Goal: Information Seeking & Learning: Learn about a topic

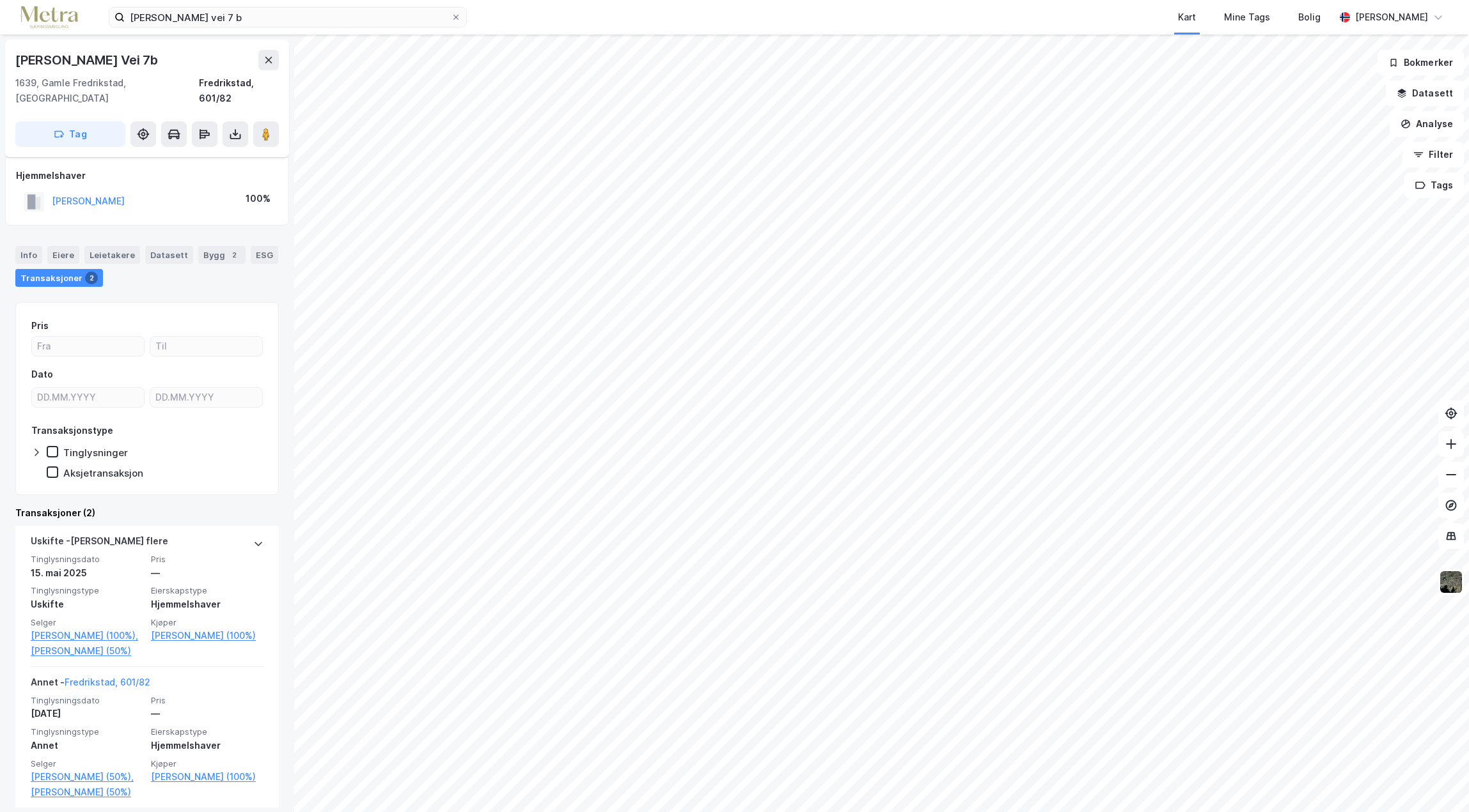
scroll to position [41, 0]
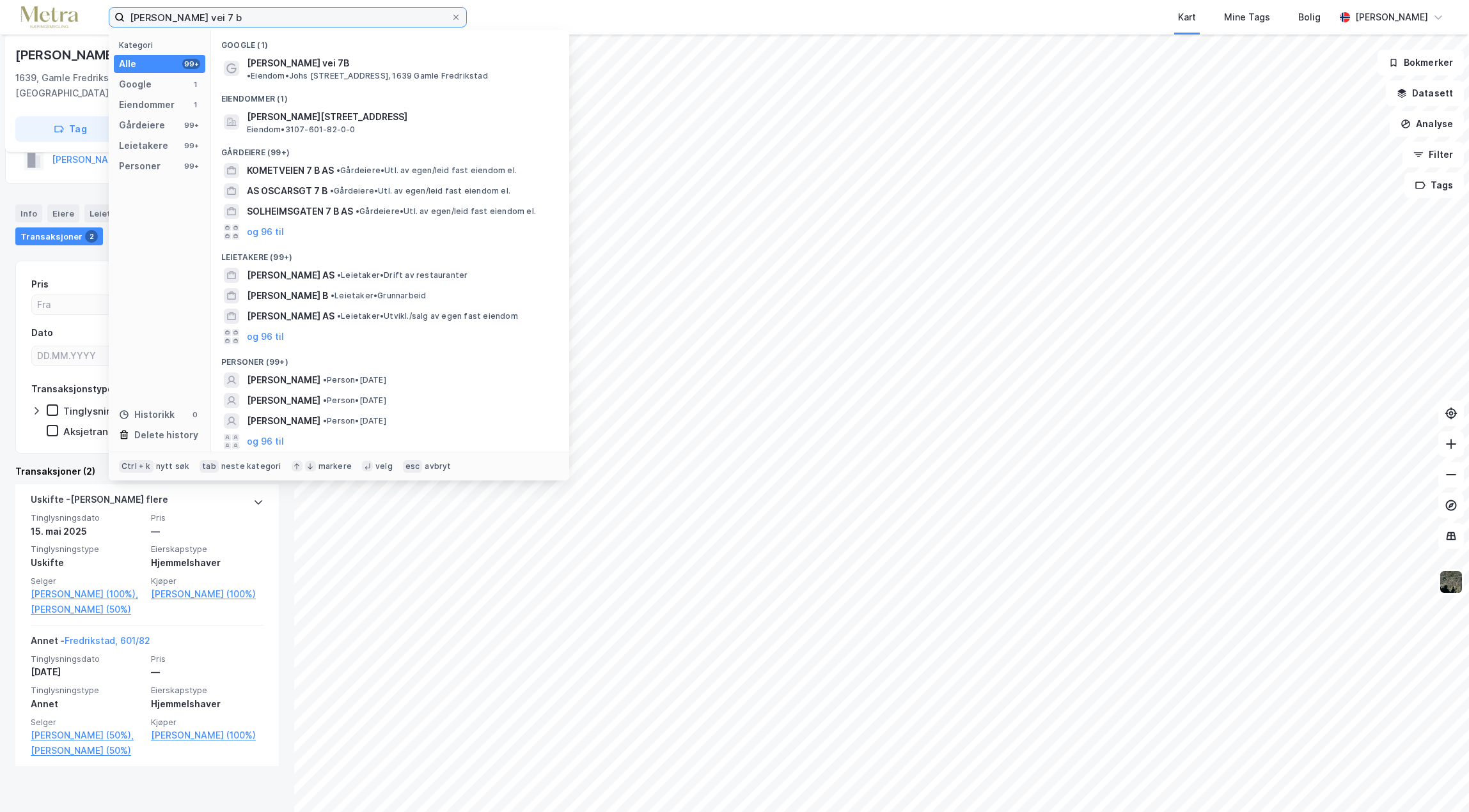
drag, startPoint x: 221, startPoint y: 19, endPoint x: 56, endPoint y: 20, distance: 165.0
click at [57, 20] on div "[PERSON_NAME] vei 7 b Kategori Alle 99+ Google 1 Eiendommer 1 Gårdeiere 99+ Lei…" at bounding box center [734, 17] width 1469 height 35
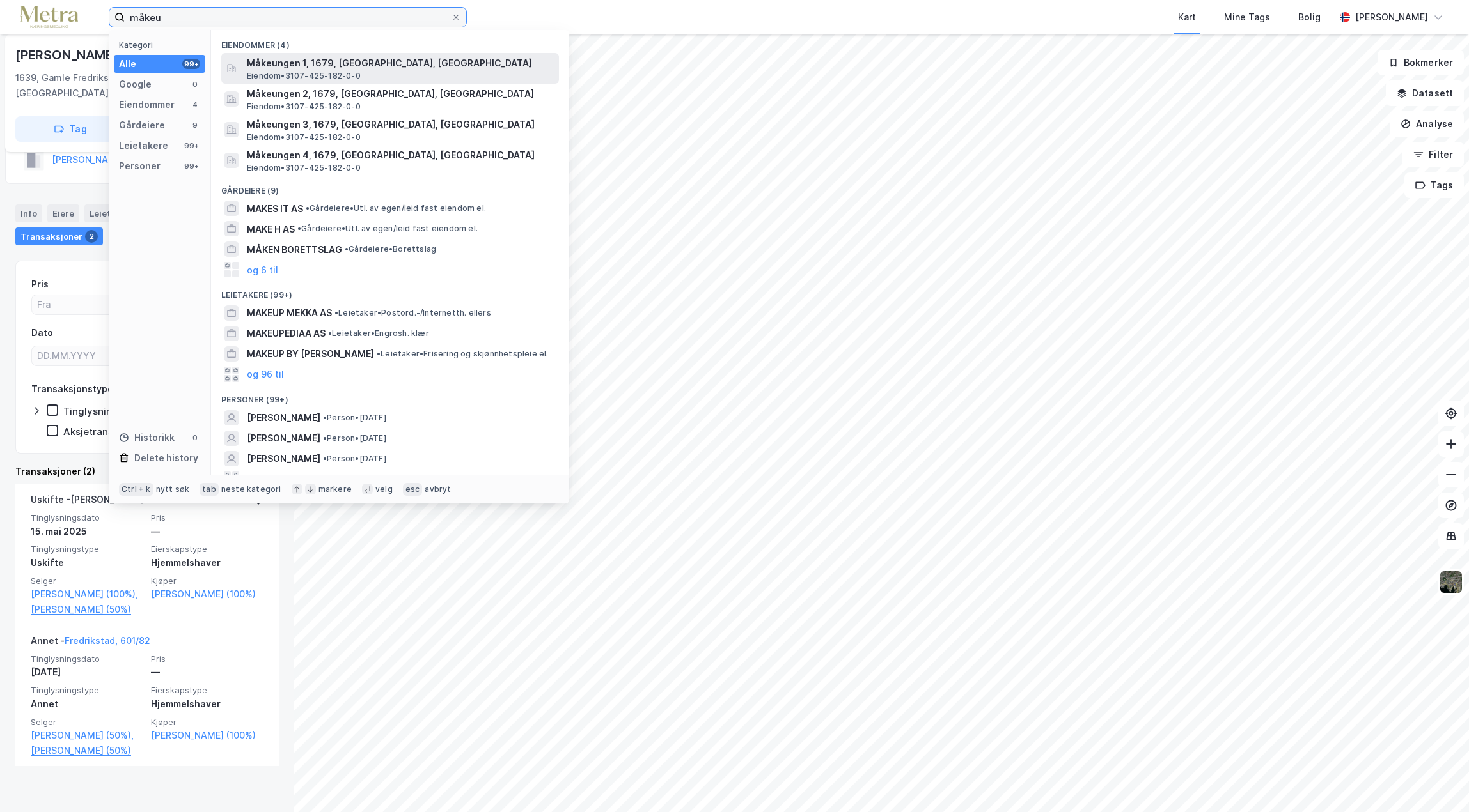
type input "måkeu"
click at [331, 71] on span "Eiendom • 3107-425-182-0-0" at bounding box center [303, 75] width 114 height 10
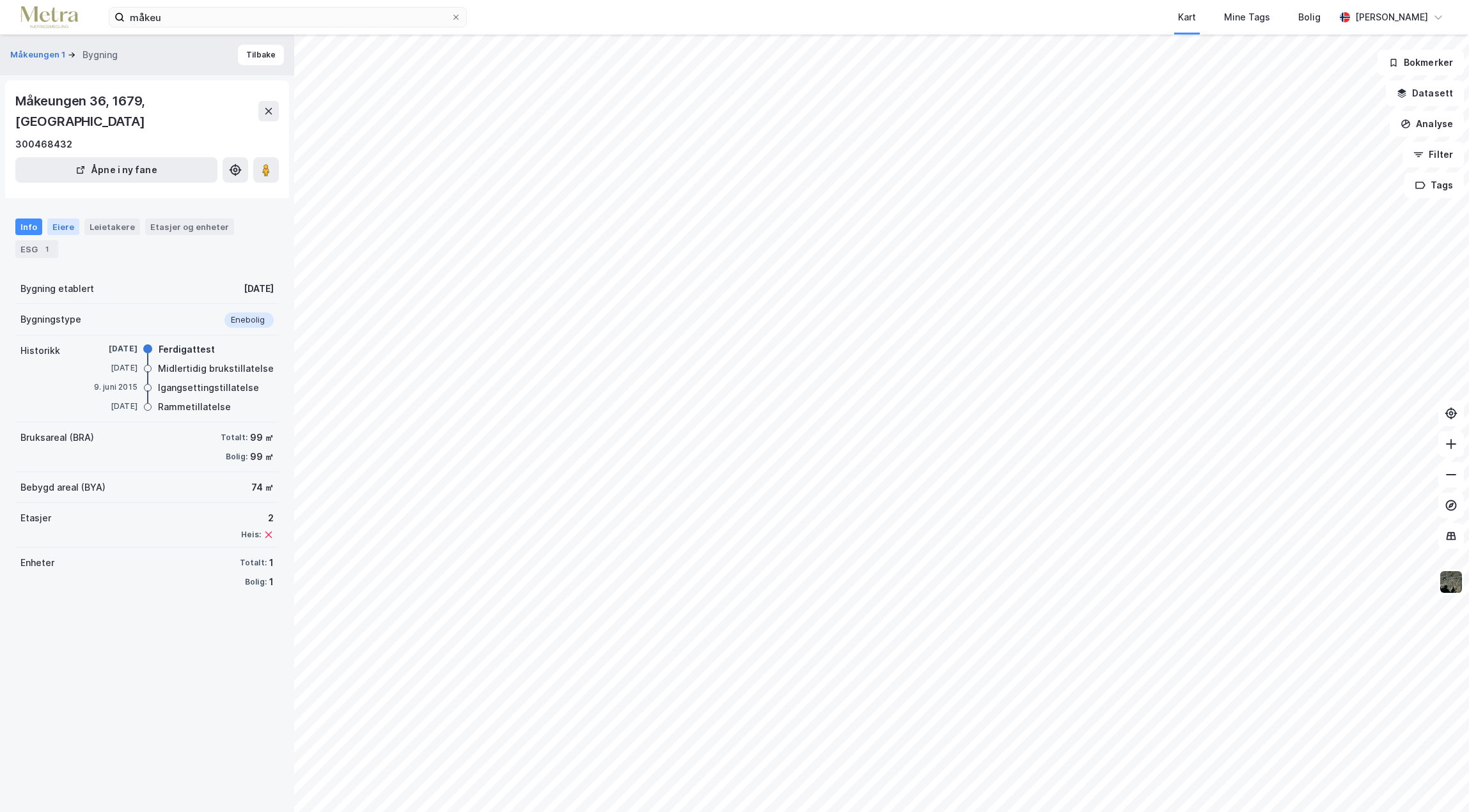
click at [60, 219] on div "Eiere" at bounding box center [63, 227] width 32 height 16
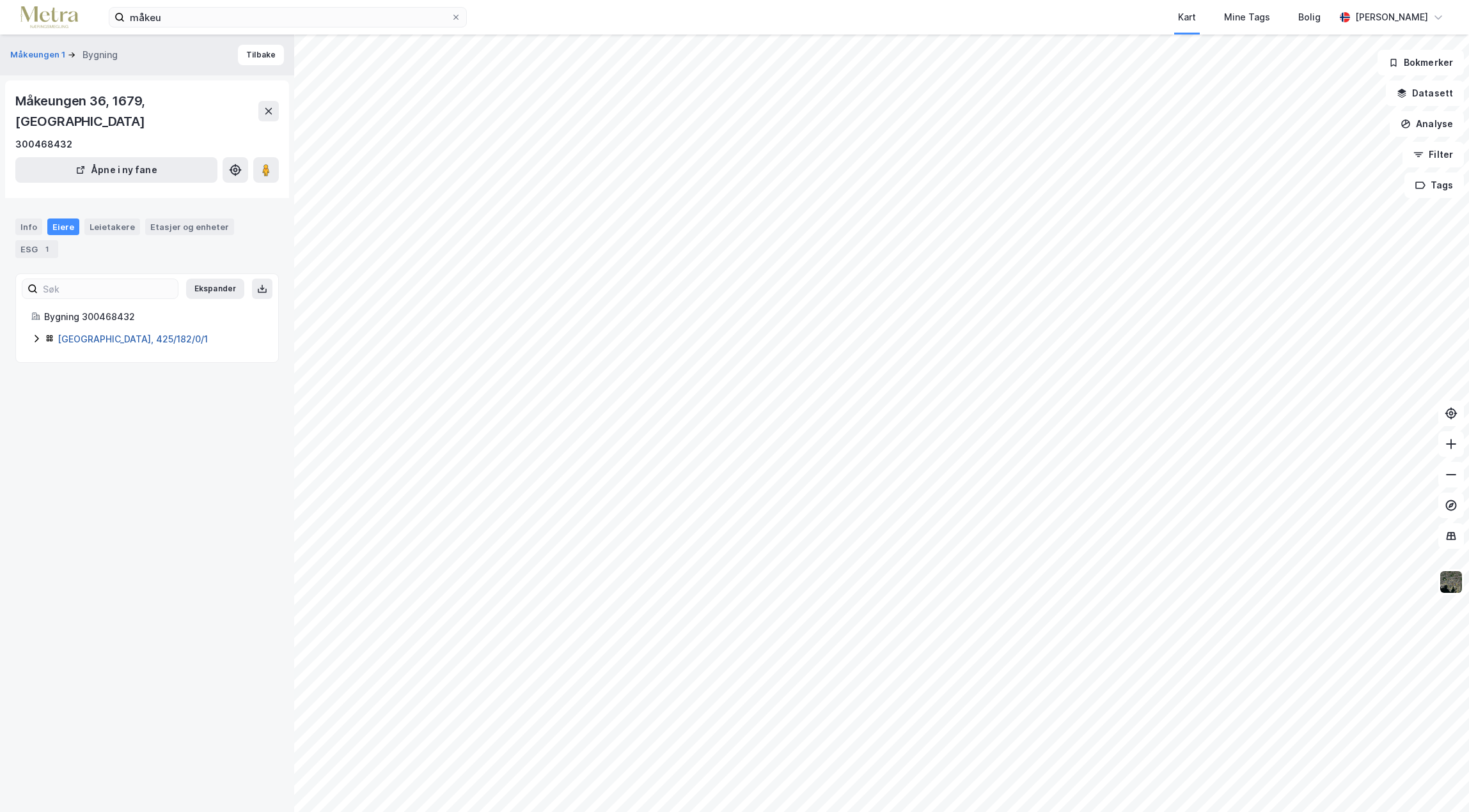
click at [95, 333] on link "[GEOGRAPHIC_DATA], 425/182/0/1" at bounding box center [133, 339] width 150 height 11
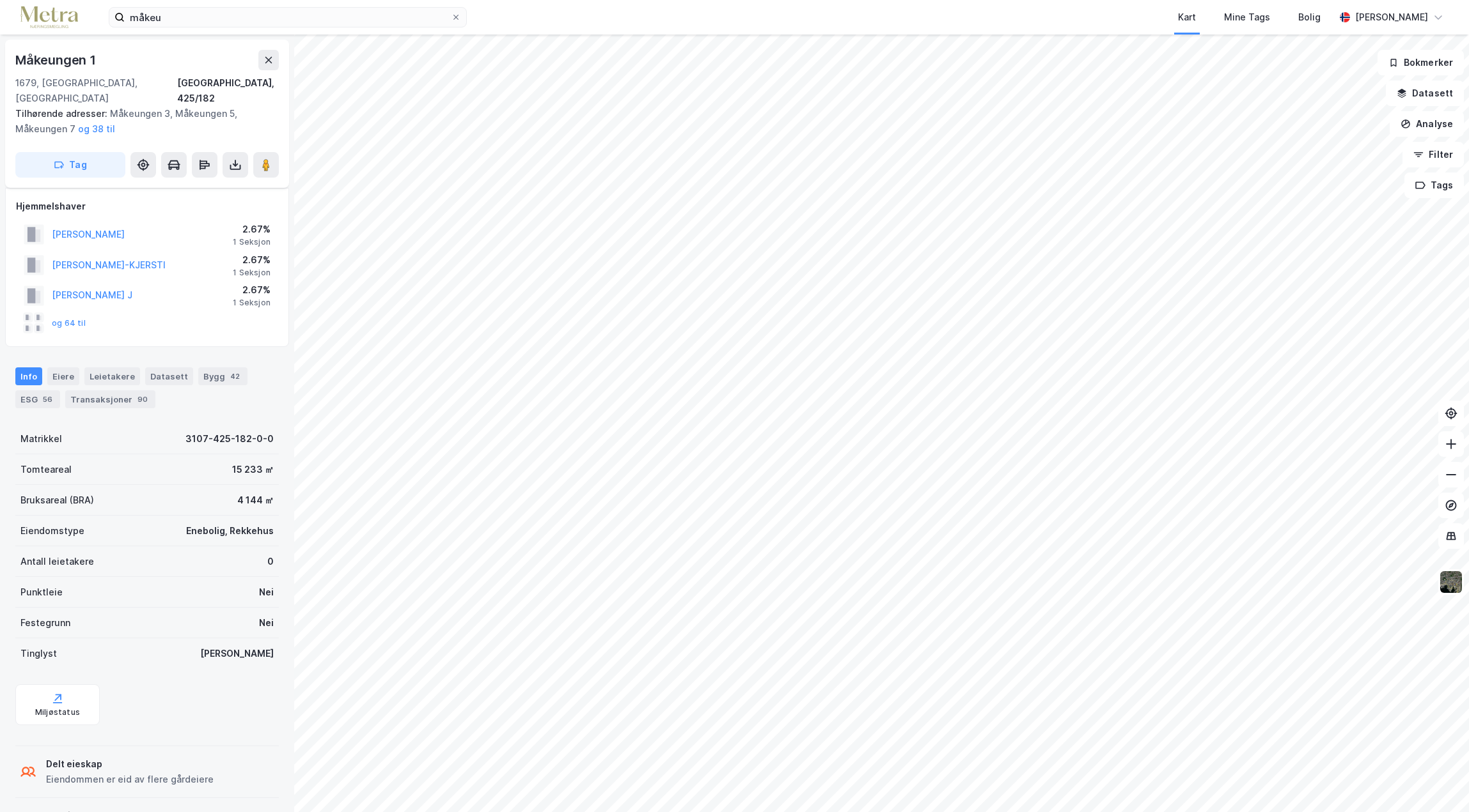
scroll to position [41, 0]
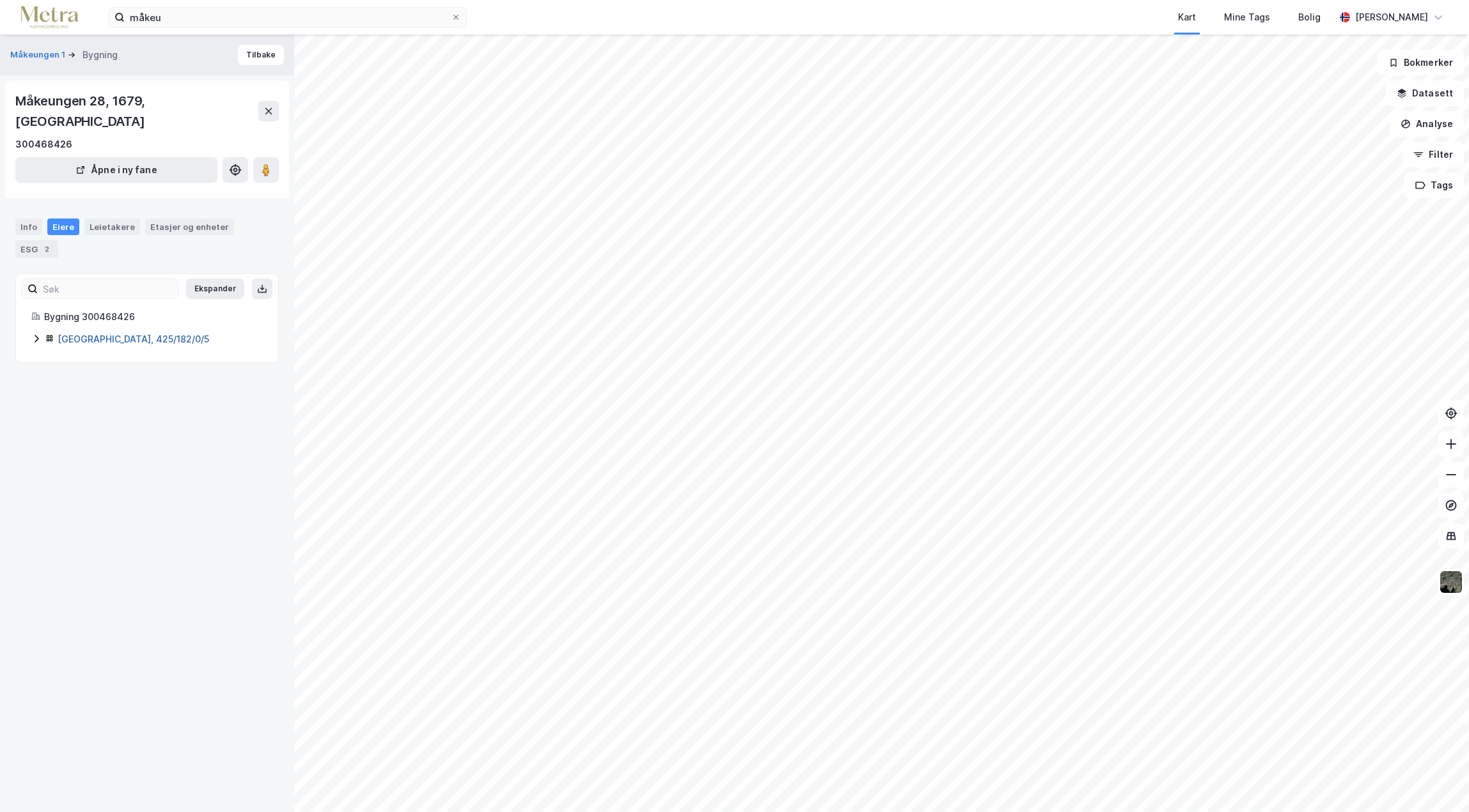
click at [107, 333] on link "[GEOGRAPHIC_DATA], 425/182/0/5" at bounding box center [133, 339] width 151 height 11
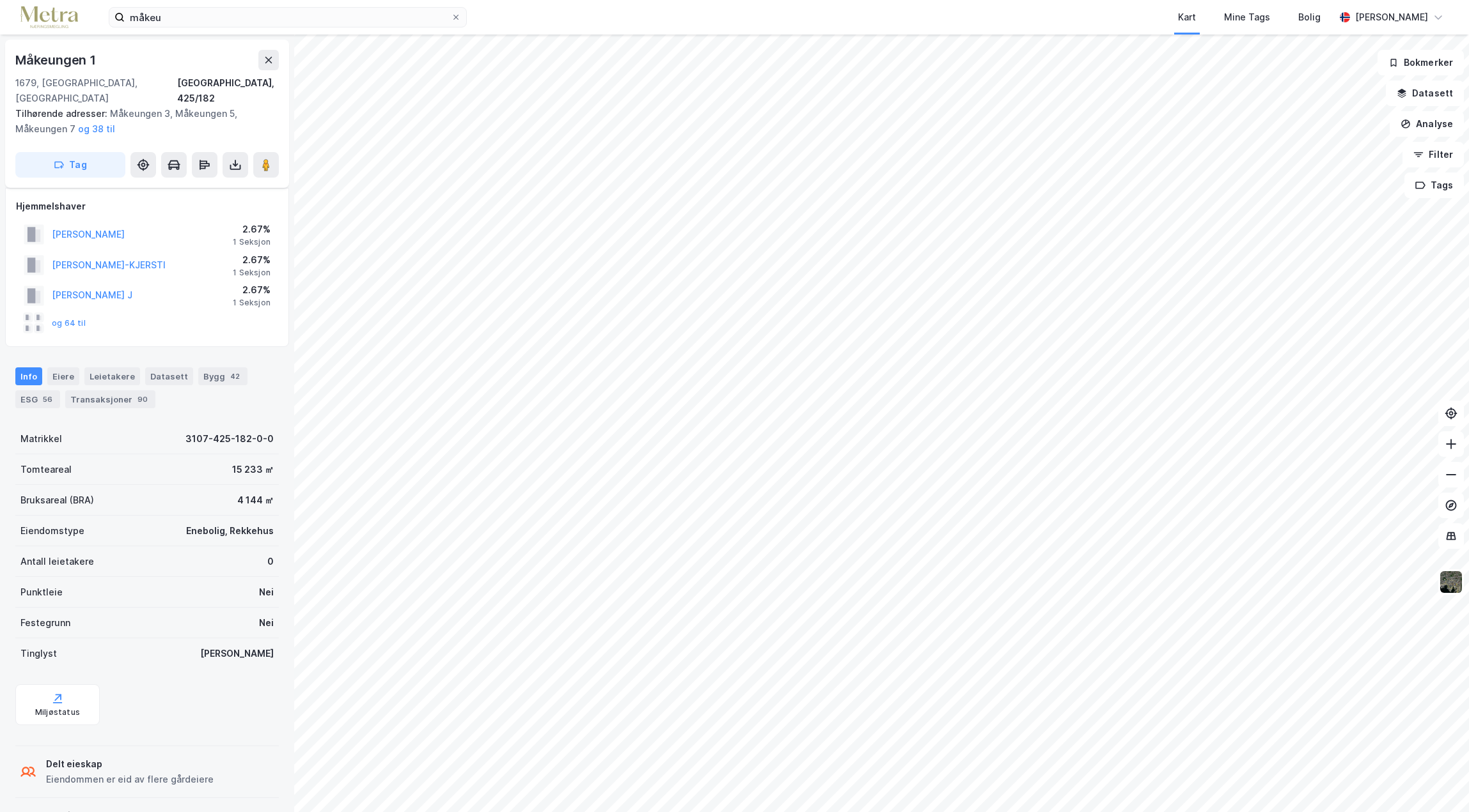
scroll to position [41, 0]
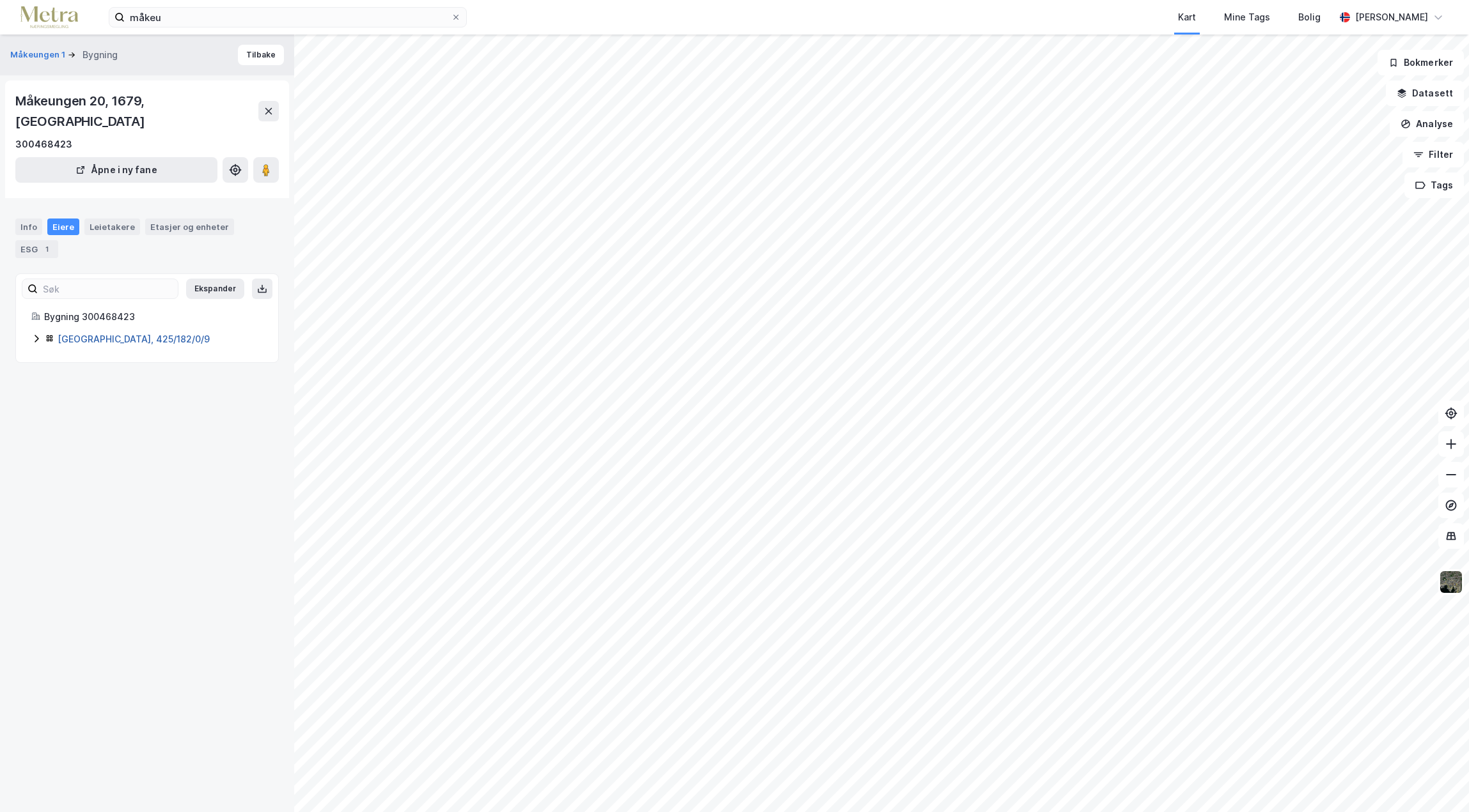
click at [109, 333] on link "[GEOGRAPHIC_DATA], 425/182/0/9" at bounding box center [134, 339] width 152 height 11
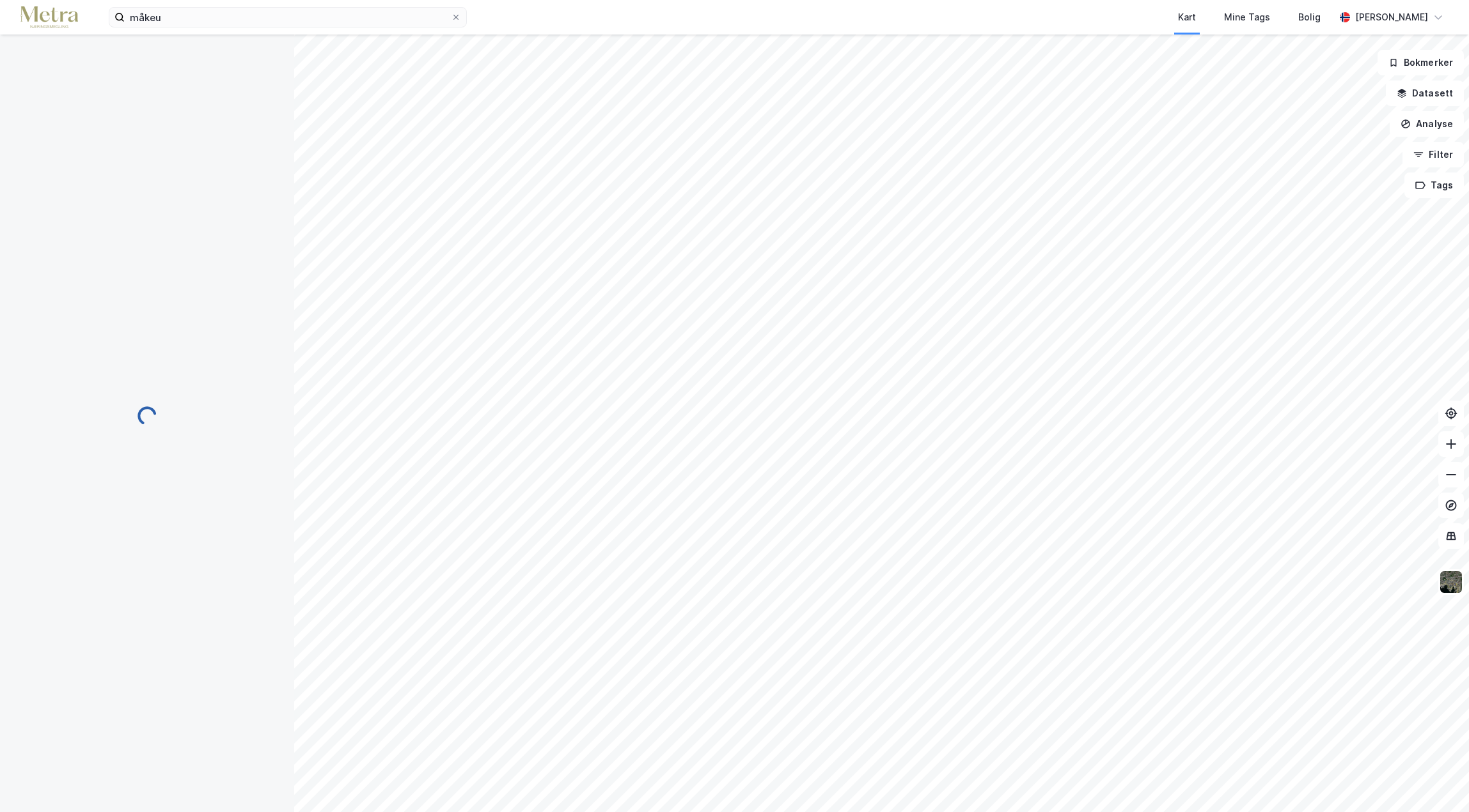
scroll to position [41, 0]
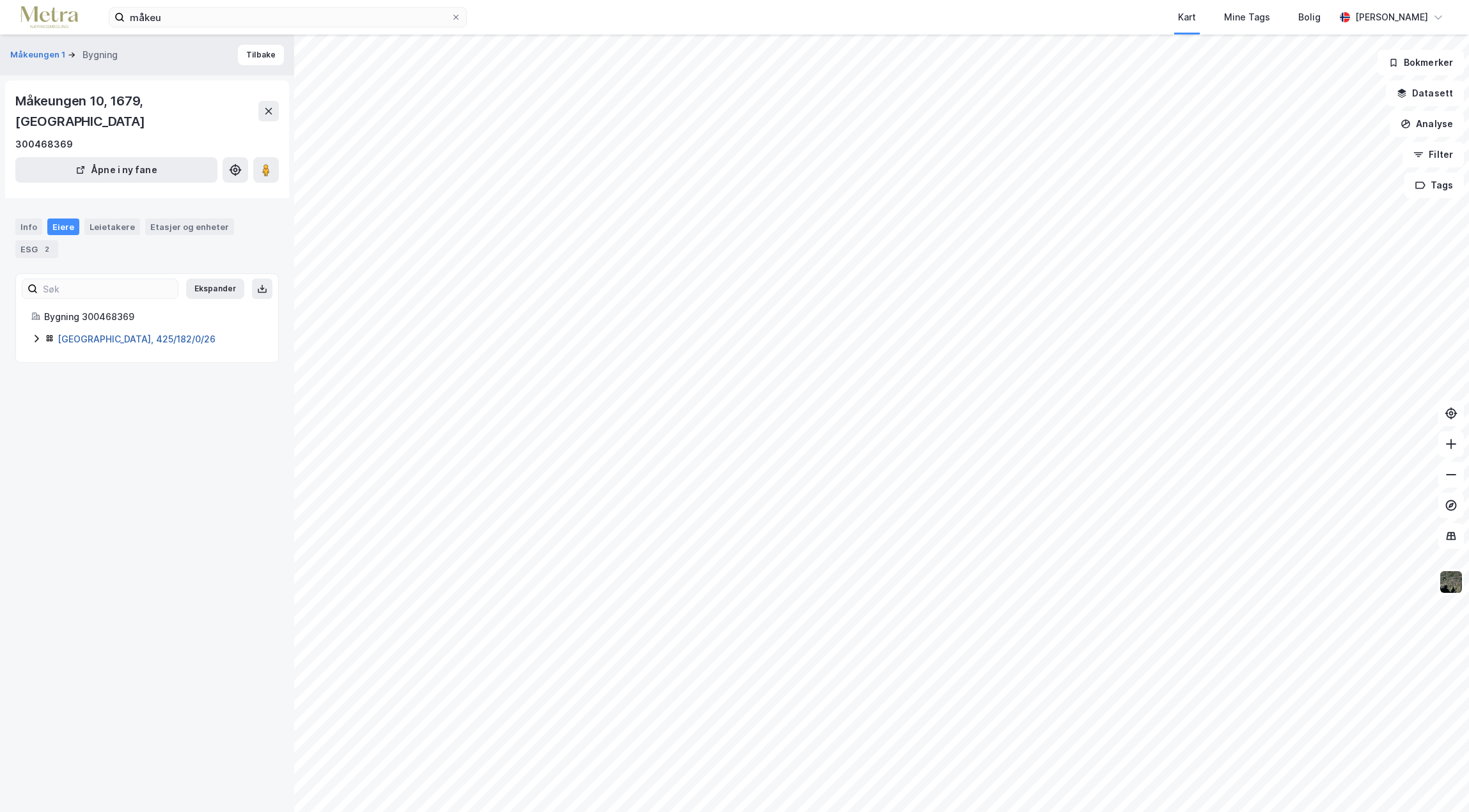
click at [95, 333] on link "[GEOGRAPHIC_DATA], 425/182/0/26" at bounding box center [136, 339] width 158 height 11
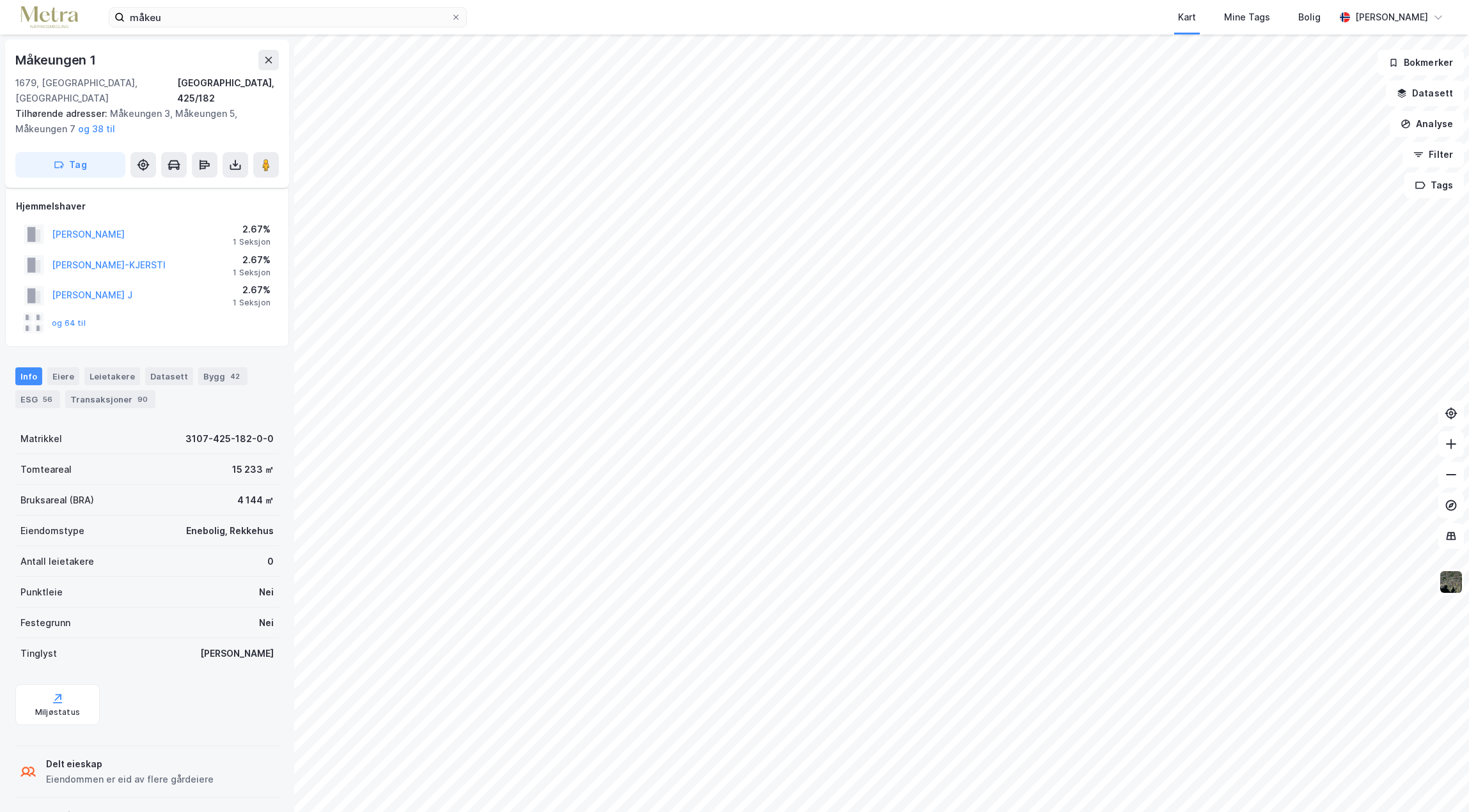
scroll to position [41, 0]
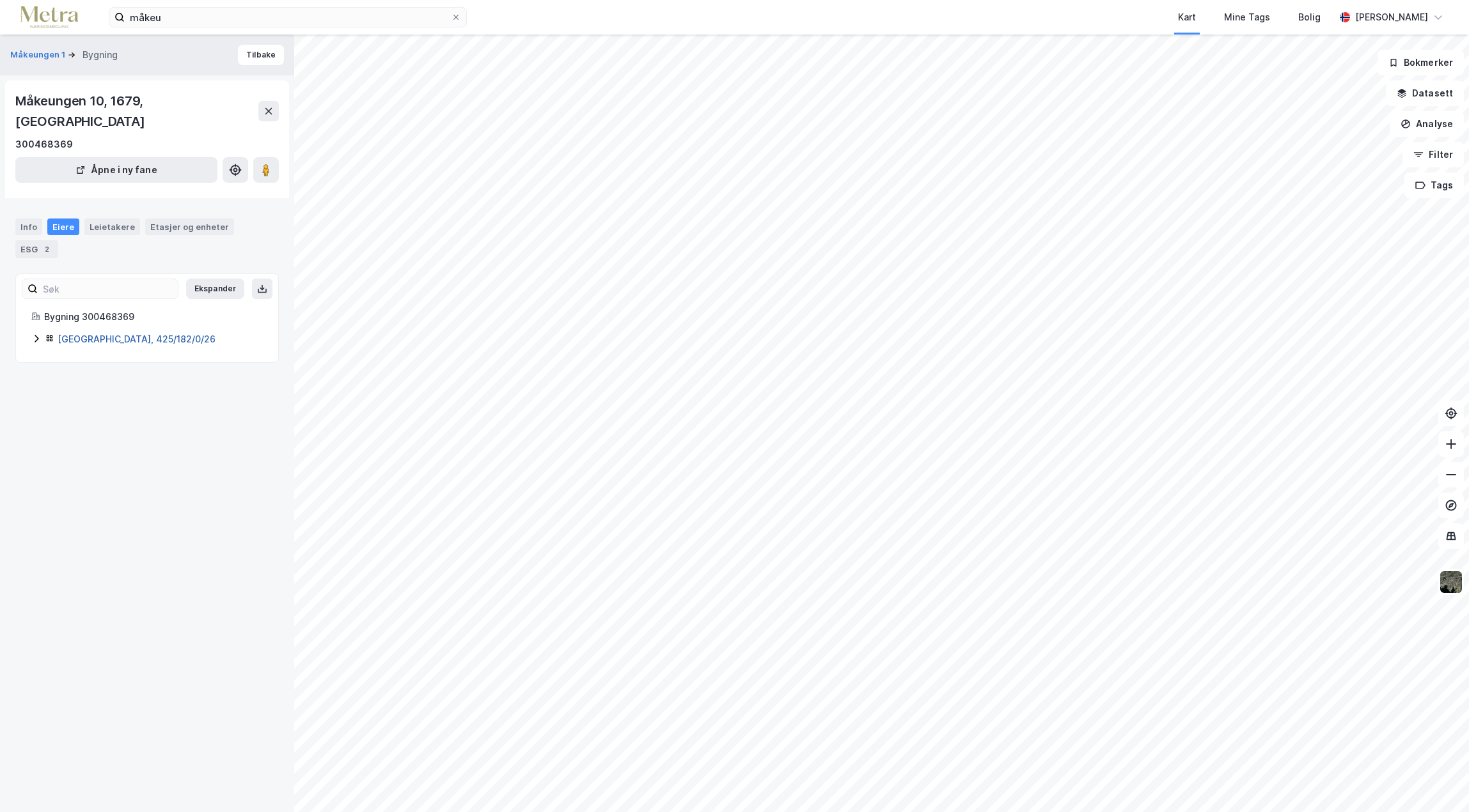
click at [138, 333] on link "[GEOGRAPHIC_DATA], 425/182/0/26" at bounding box center [136, 339] width 158 height 11
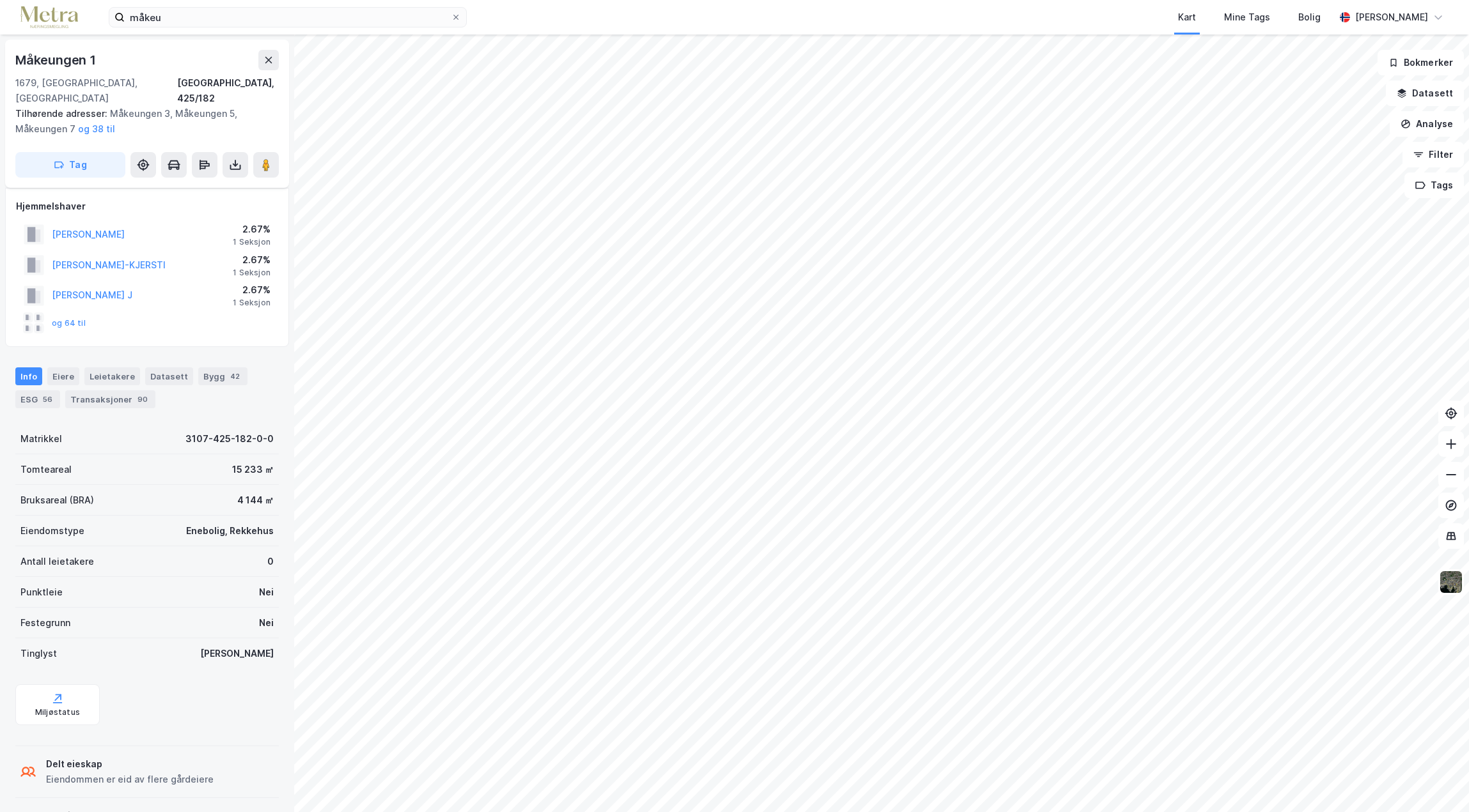
scroll to position [41, 0]
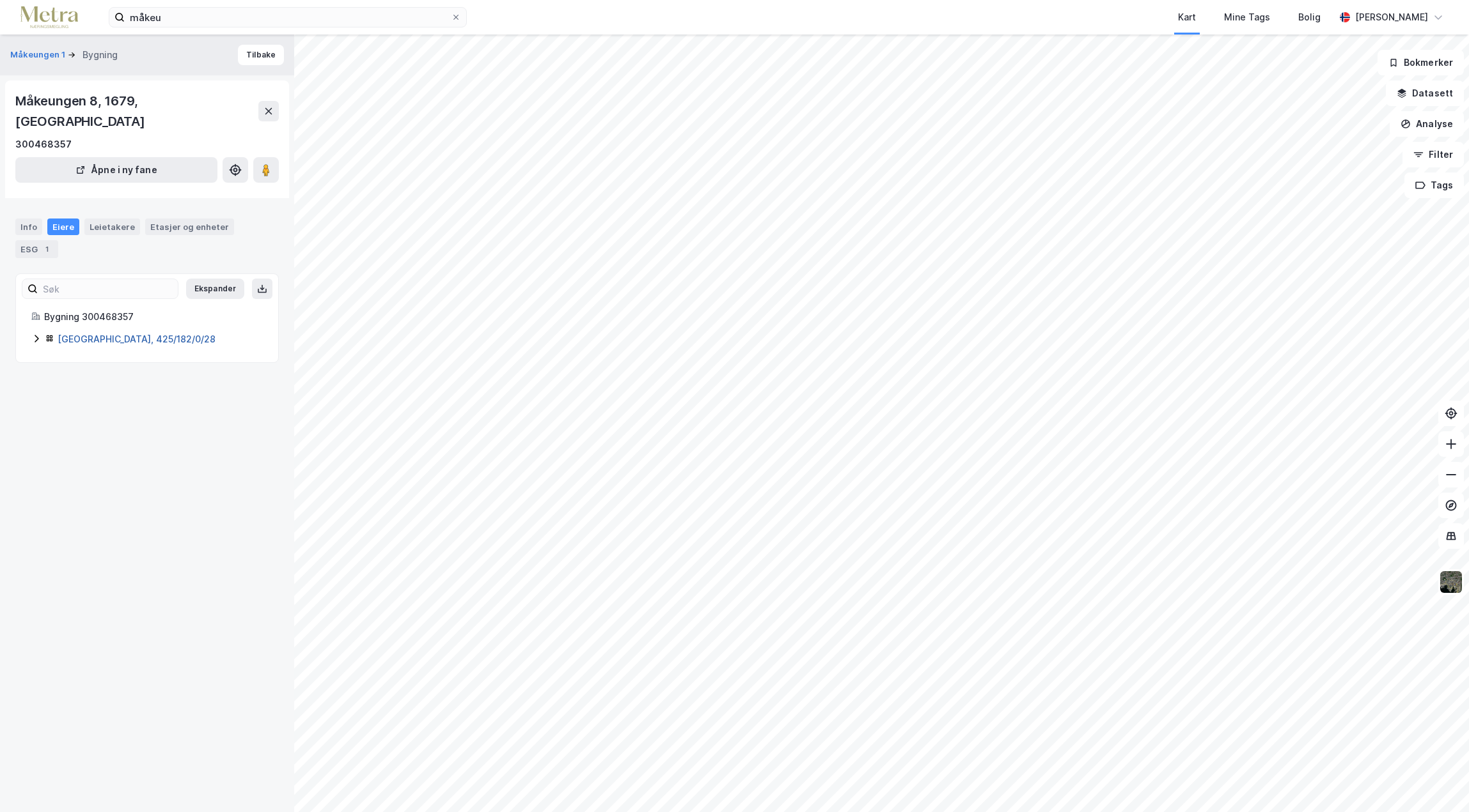
click at [131, 333] on link "[GEOGRAPHIC_DATA], 425/182/0/28" at bounding box center [136, 339] width 158 height 11
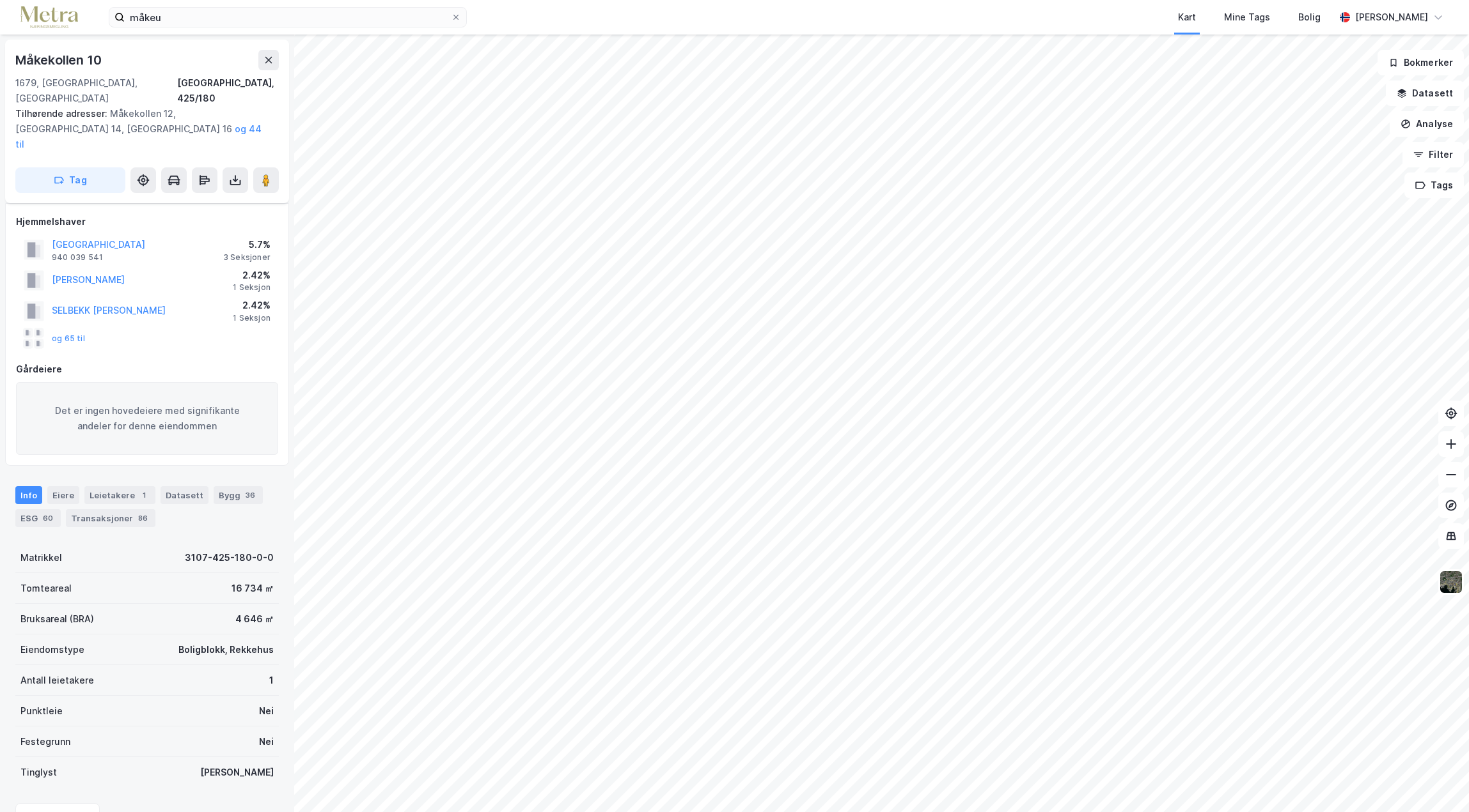
scroll to position [41, 0]
